Goal: Transaction & Acquisition: Subscribe to service/newsletter

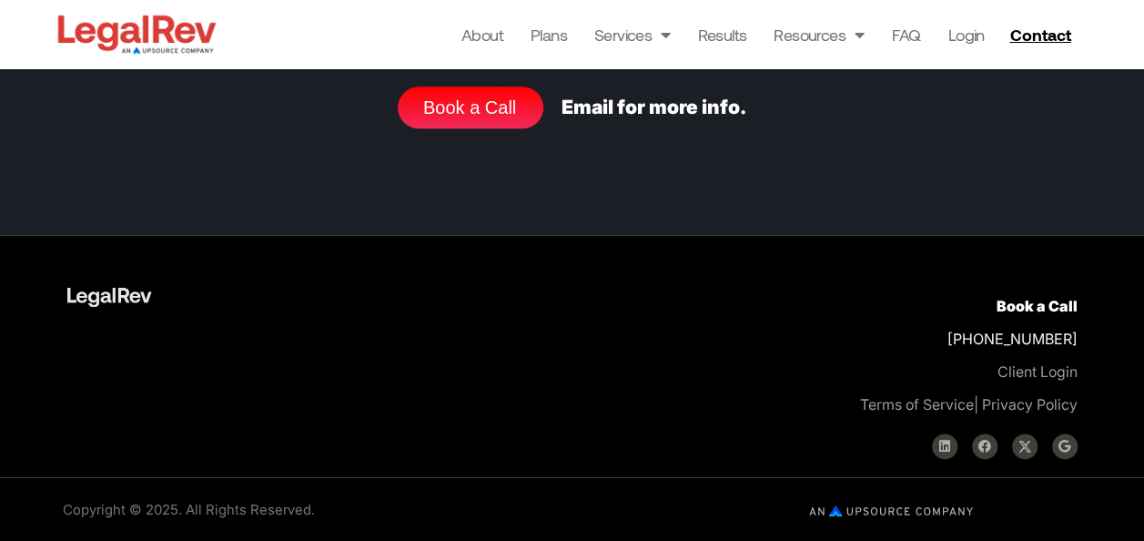
scroll to position [7775, 0]
click at [941, 449] on icon at bounding box center [944, 446] width 13 height 13
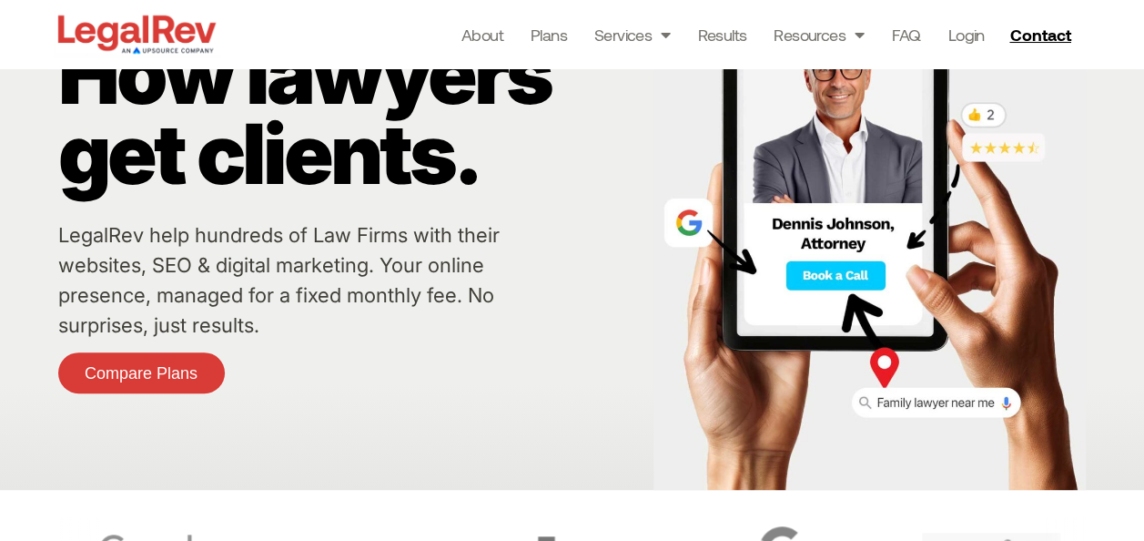
scroll to position [0, 0]
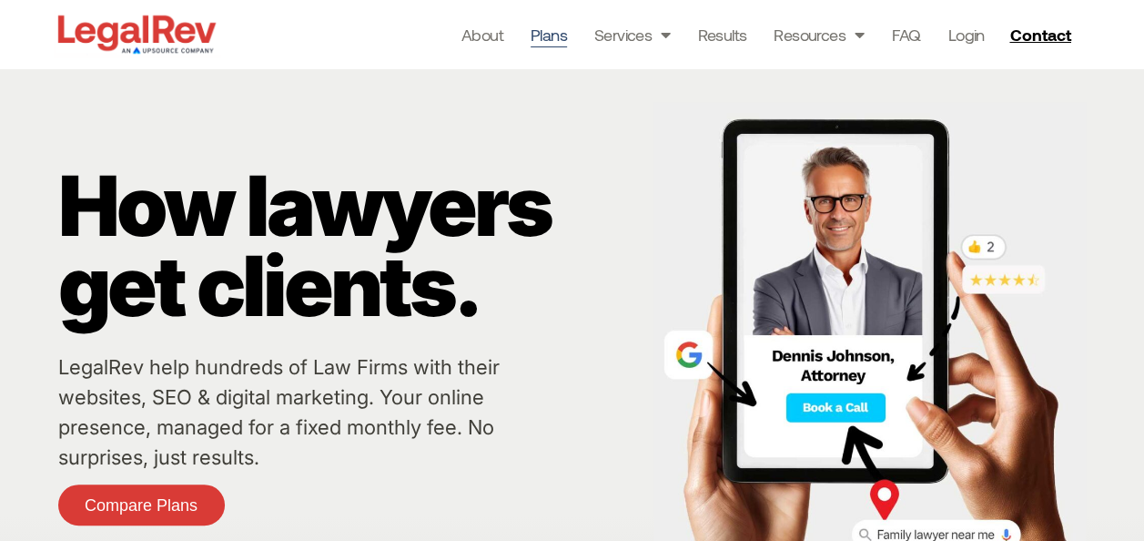
click at [550, 35] on link "Plans" at bounding box center [549, 34] width 36 height 25
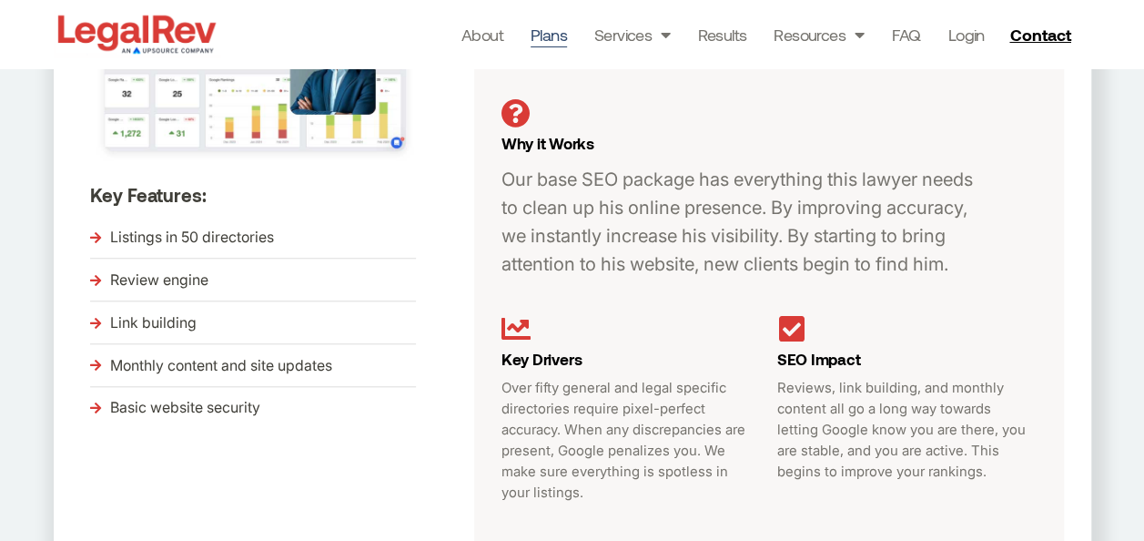
scroll to position [762, 0]
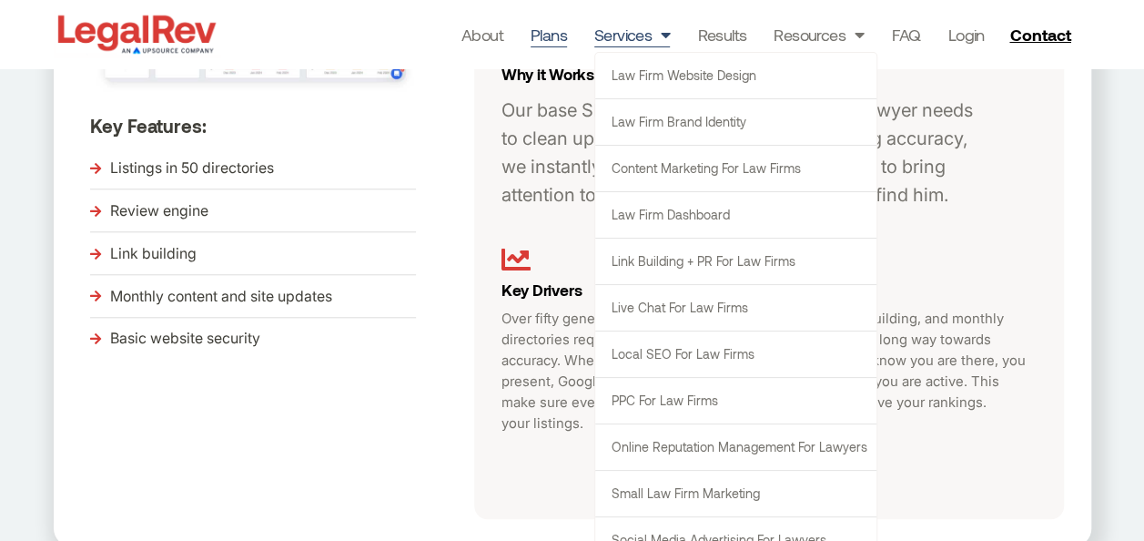
click at [657, 40] on span "Menu" at bounding box center [661, 34] width 18 height 35
